Goal: Information Seeking & Learning: Learn about a topic

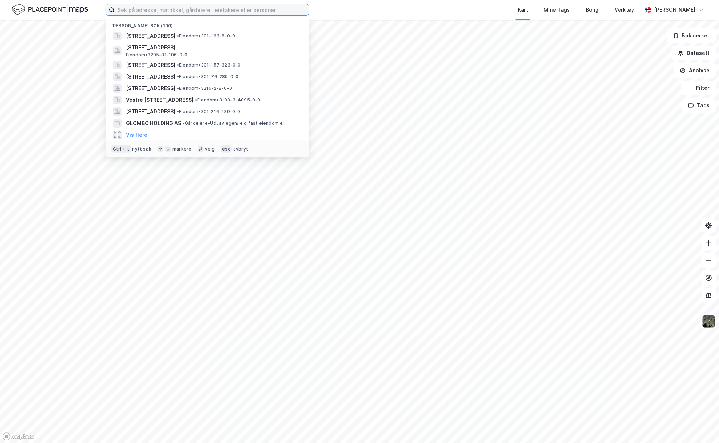
click at [135, 9] on input at bounding box center [212, 9] width 194 height 11
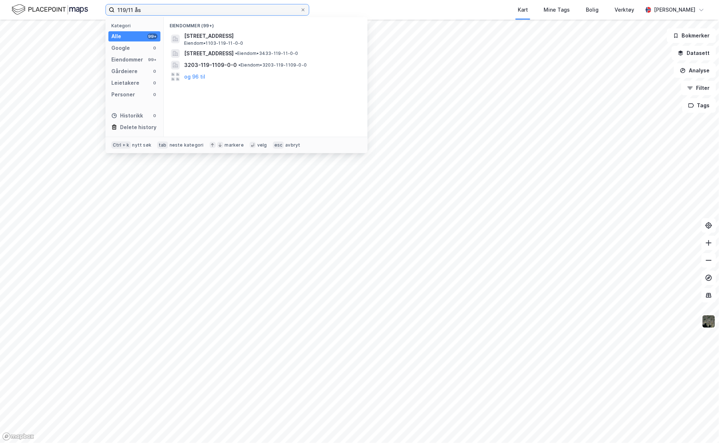
type input "119/11 ås"
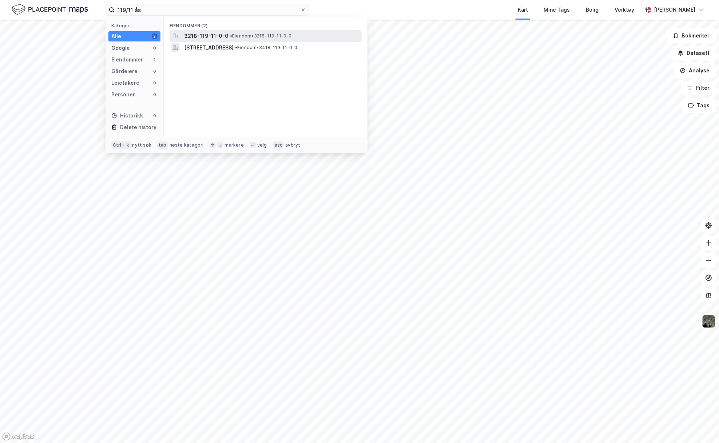
click at [209, 34] on span "3218-119-11-0-0" at bounding box center [206, 36] width 44 height 9
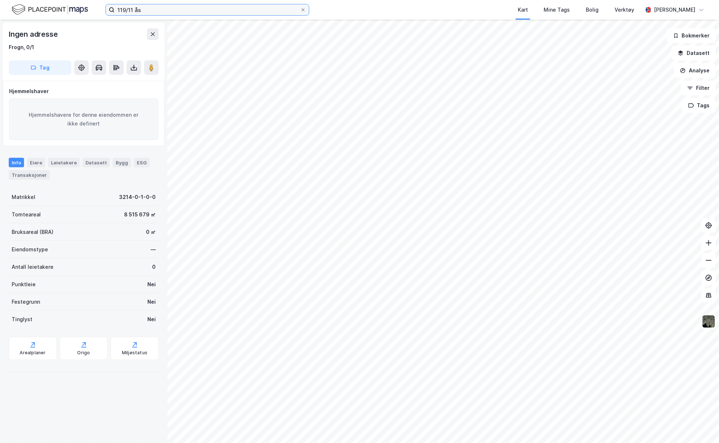
click at [152, 8] on input "119/11 ås" at bounding box center [208, 9] width 186 height 11
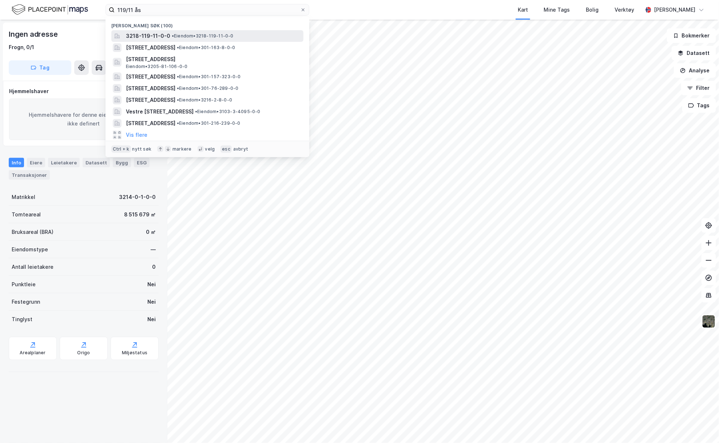
click at [162, 32] on span "3218-119-11-0-0" at bounding box center [148, 36] width 44 height 9
